Goal: Task Accomplishment & Management: Use online tool/utility

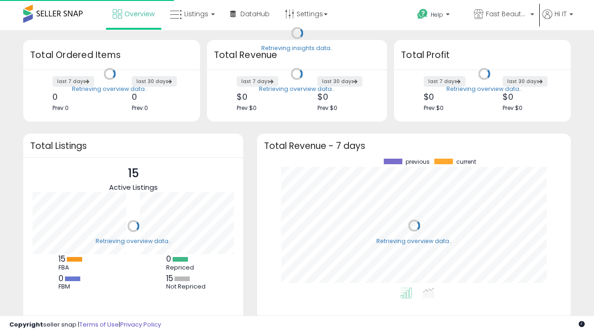
scroll to position [129, 295]
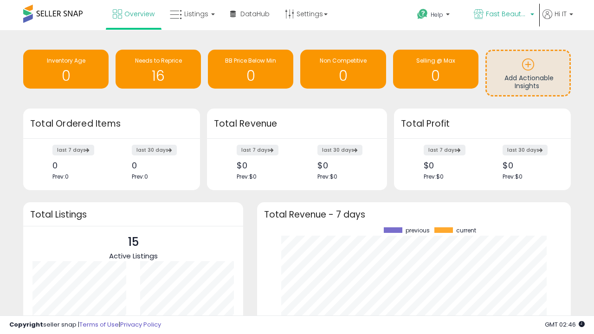
click at [503, 15] on span "Fast Beauty ([GEOGRAPHIC_DATA])" at bounding box center [507, 13] width 42 height 9
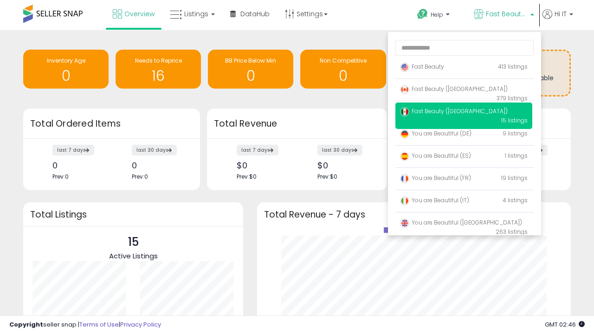
click at [464, 202] on span "You are Beautiful (IT)" at bounding box center [434, 200] width 69 height 8
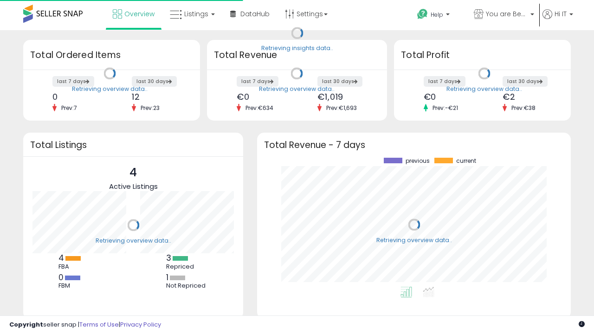
scroll to position [129, 295]
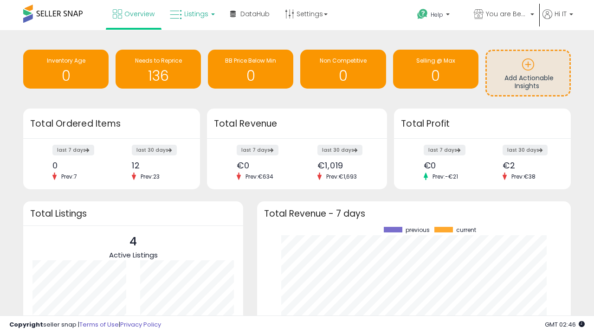
click at [191, 14] on span "Listings" at bounding box center [196, 13] width 24 height 9
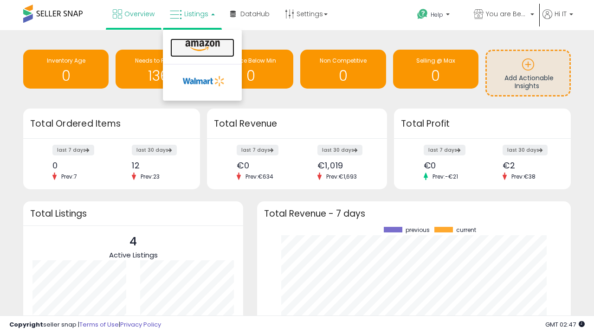
click at [202, 46] on icon at bounding box center [203, 46] width 40 height 12
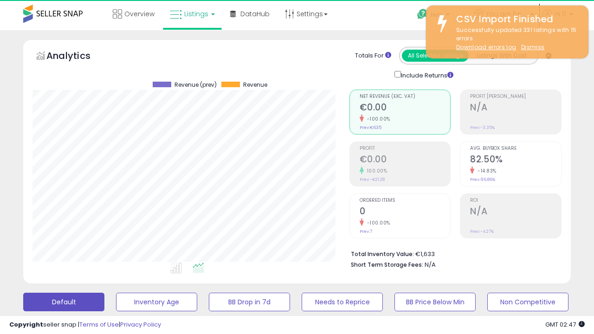
scroll to position [190, 317]
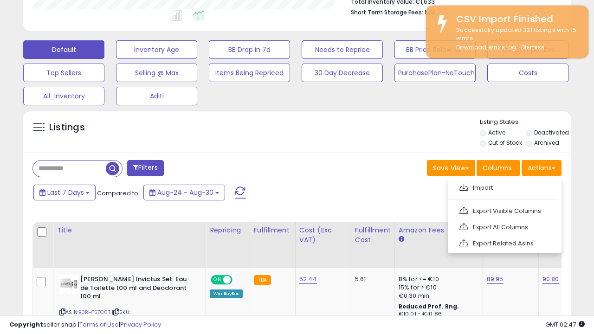
click at [464, 186] on span at bounding box center [464, 187] width 9 height 7
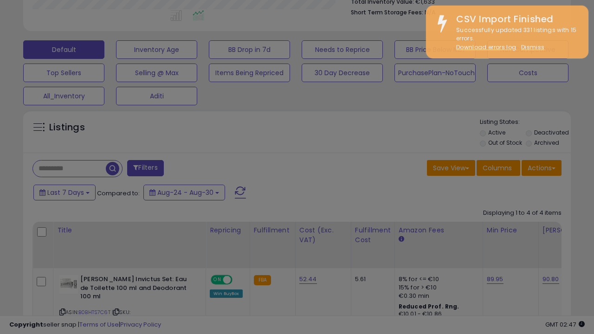
type input "**********"
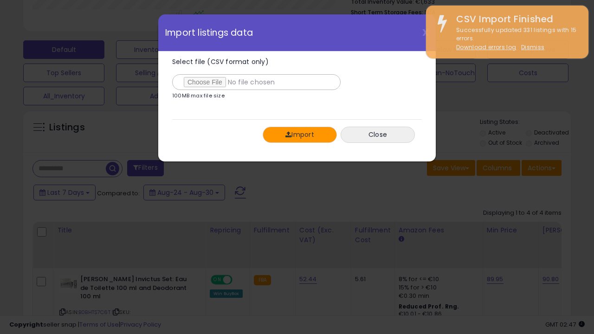
click at [300, 135] on button "Import" at bounding box center [300, 135] width 74 height 16
